Goal: Book appointment/travel/reservation

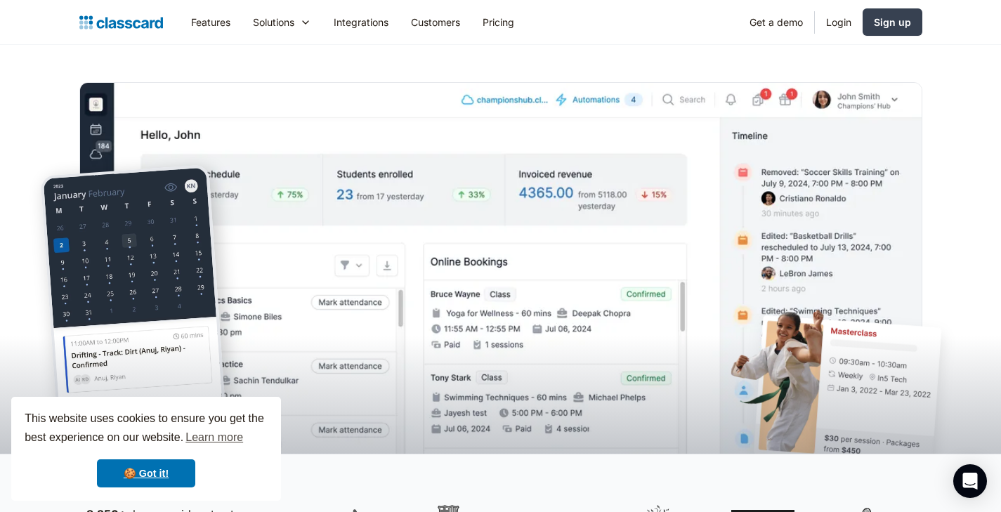
scroll to position [36, 0]
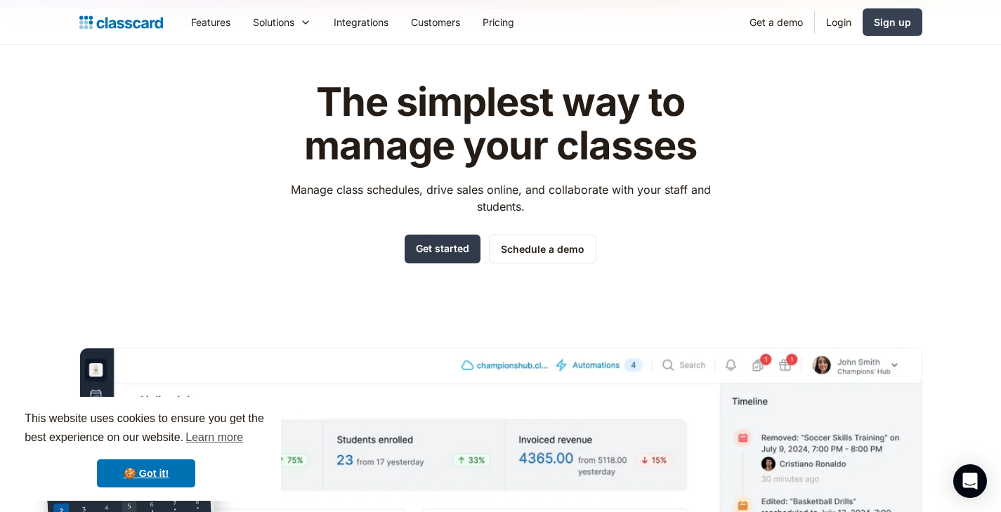
click at [441, 247] on link "Get started" at bounding box center [443, 249] width 76 height 29
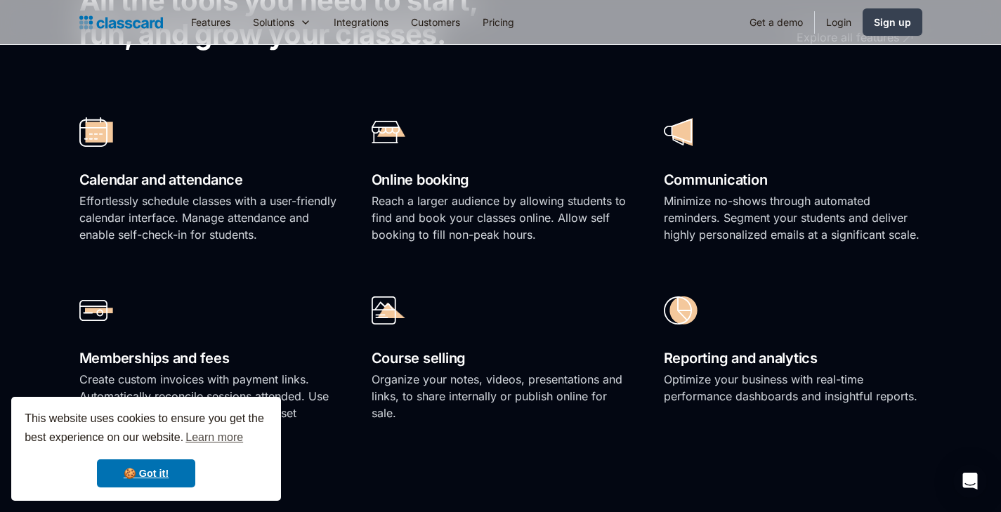
scroll to position [1033, 0]
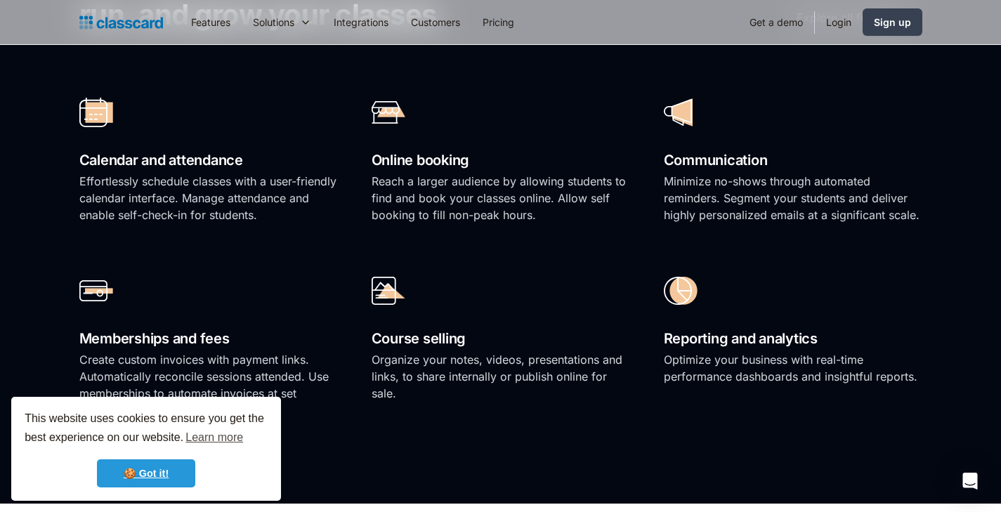
click at [129, 476] on link "🍪 Got it!" at bounding box center [146, 473] width 98 height 28
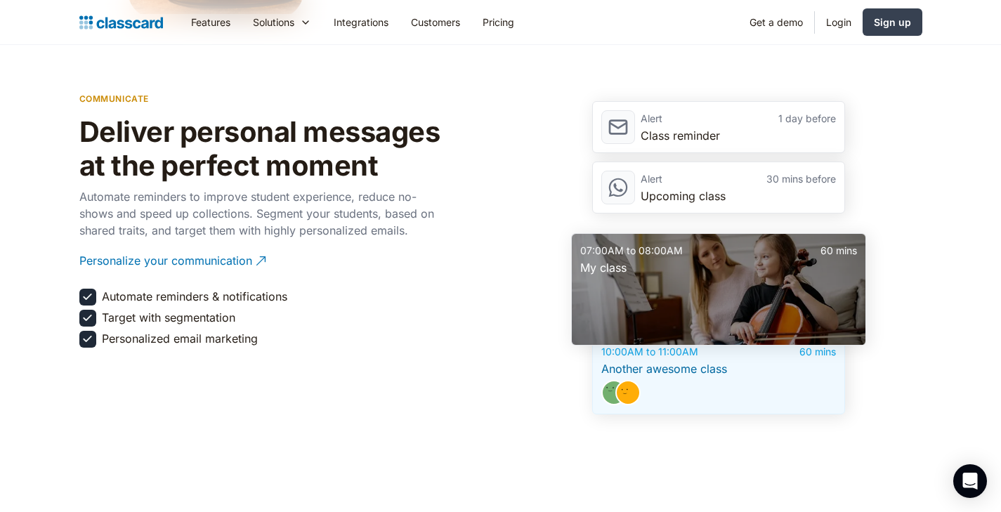
scroll to position [0, 0]
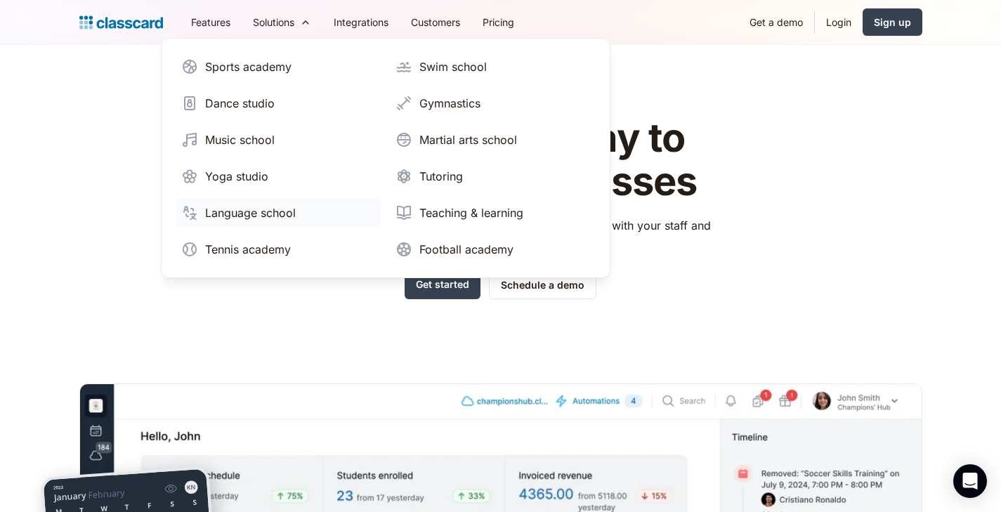
click at [253, 204] on link "Language school" at bounding box center [279, 213] width 206 height 28
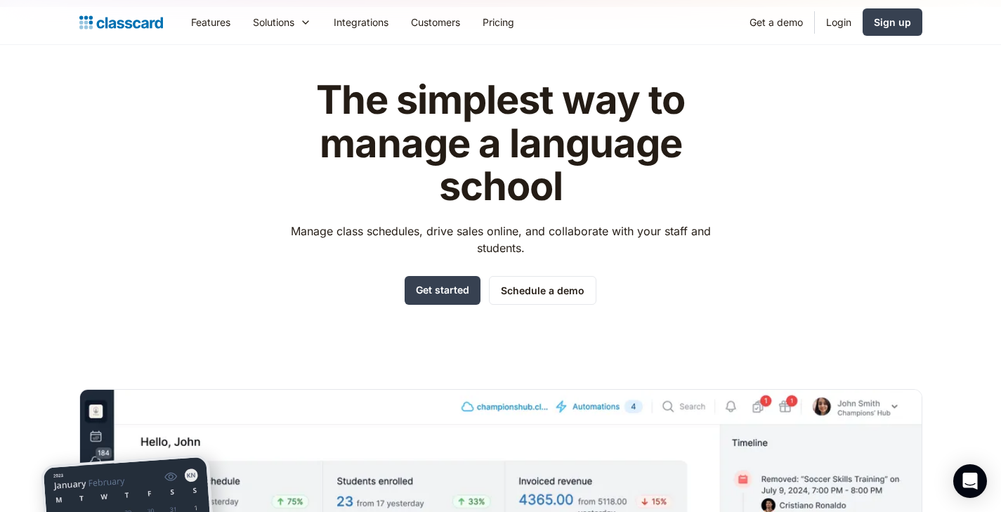
scroll to position [153, 0]
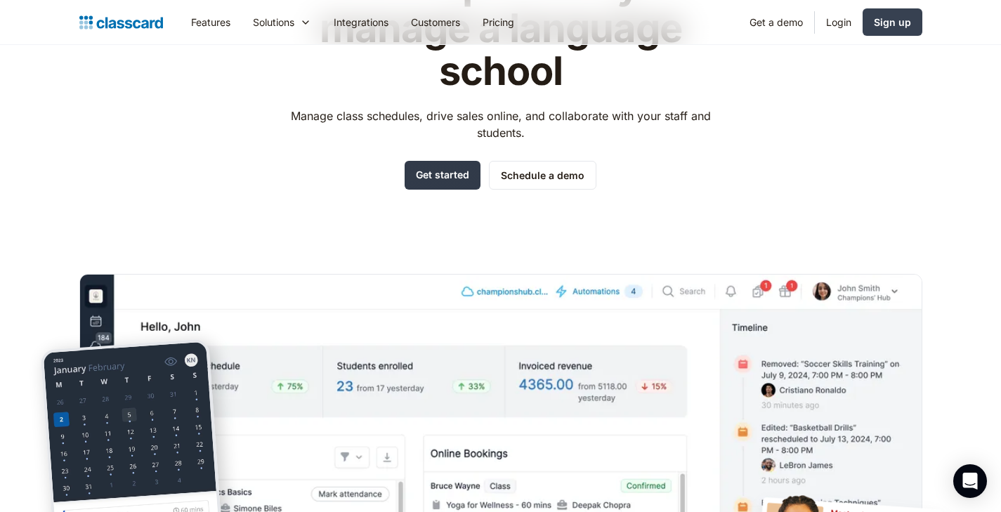
click at [438, 175] on link "Get started" at bounding box center [443, 175] width 76 height 29
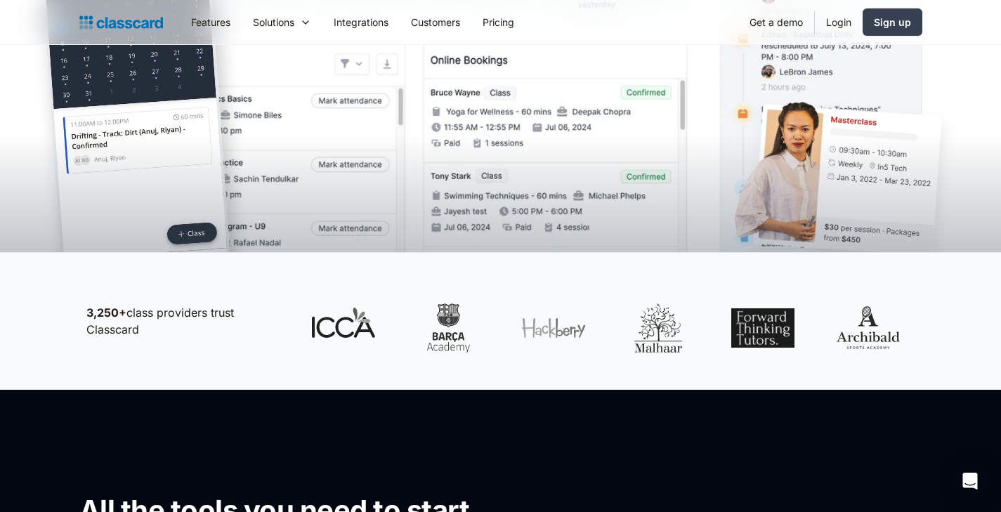
scroll to position [0, 0]
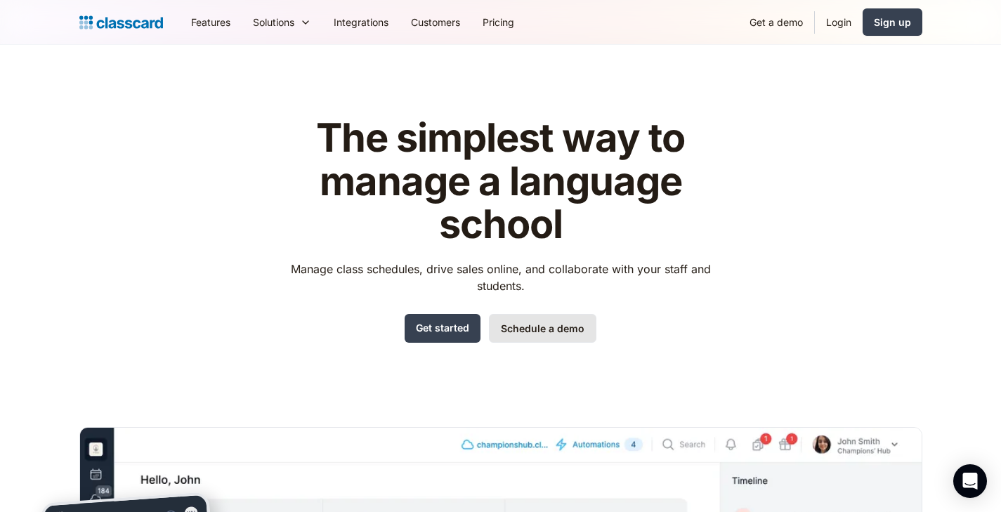
click at [549, 322] on link "Schedule a demo" at bounding box center [542, 328] width 107 height 29
click at [776, 22] on link "Get a demo" at bounding box center [776, 22] width 76 height 32
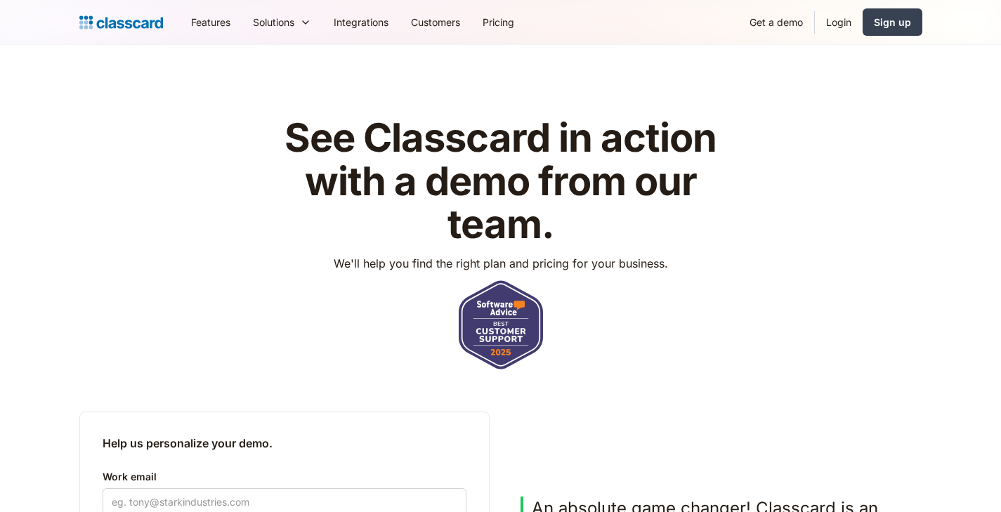
click at [100, 20] on img at bounding box center [121, 23] width 84 height 20
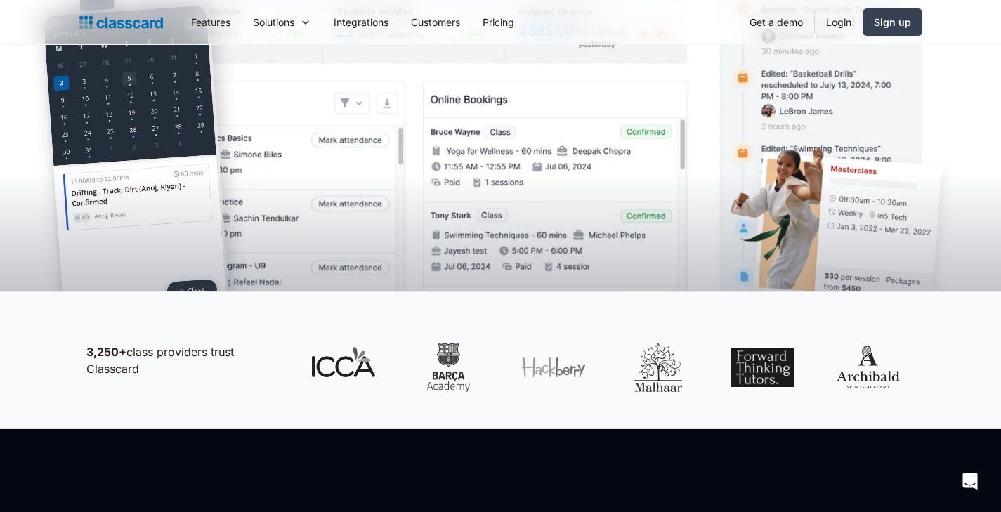
scroll to position [713, 0]
